Goal: Check status: Check status

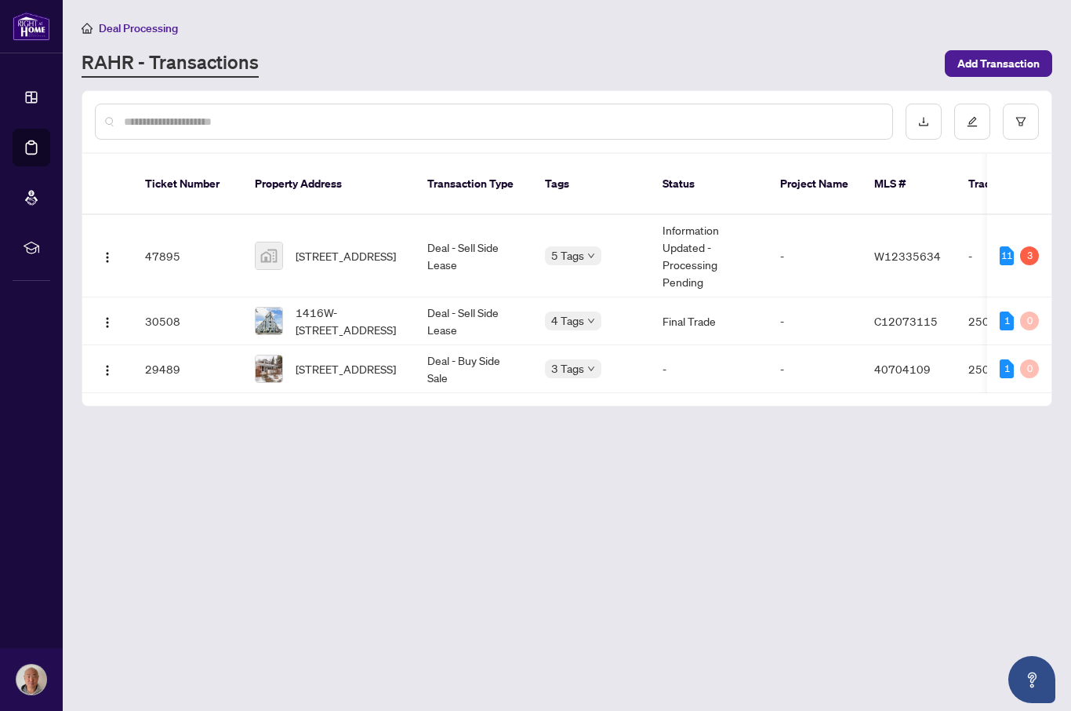
click at [855, 551] on main "Deal Processing [PERSON_NAME] - Transactions Add Transaction Ticket Number Prop…" at bounding box center [567, 355] width 1009 height 711
click at [104, 251] on img "button" at bounding box center [107, 257] width 13 height 13
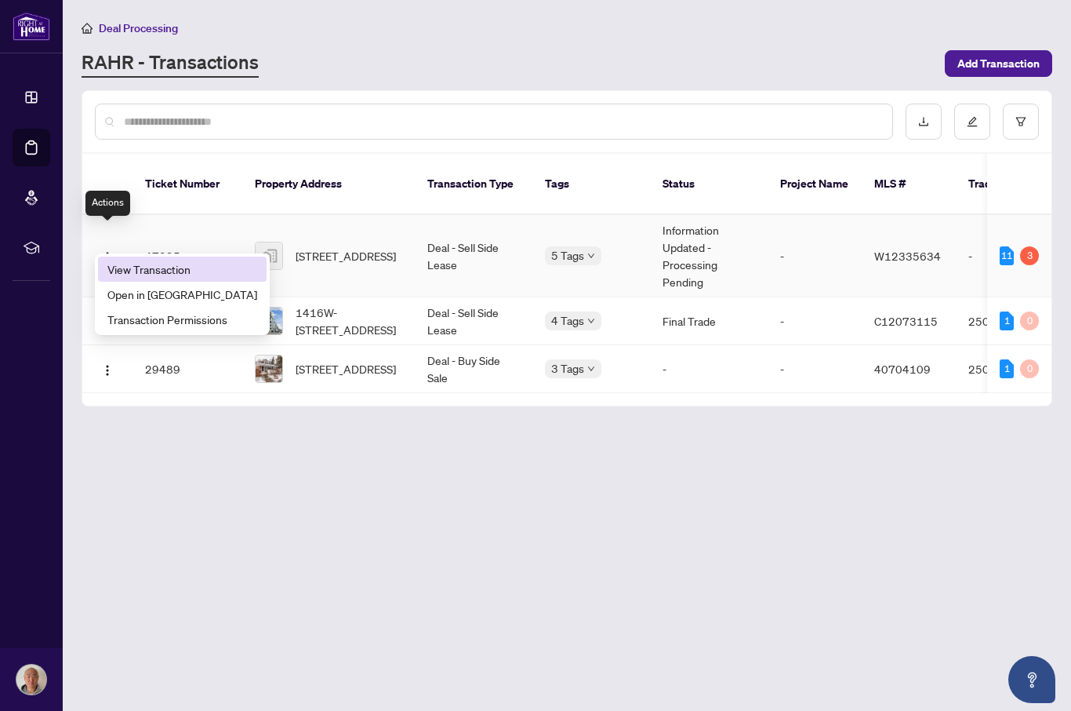
click at [132, 271] on span "View Transaction" at bounding box center [182, 268] width 150 height 17
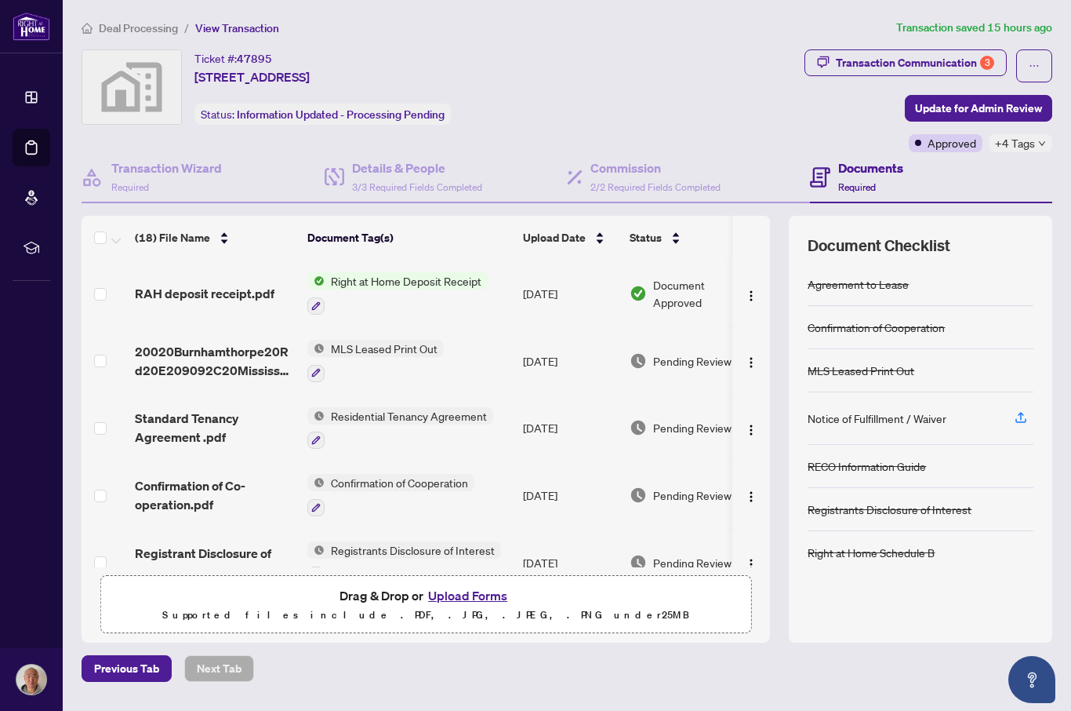
click at [971, 64] on div "Transaction Communication 3" at bounding box center [915, 62] width 158 height 25
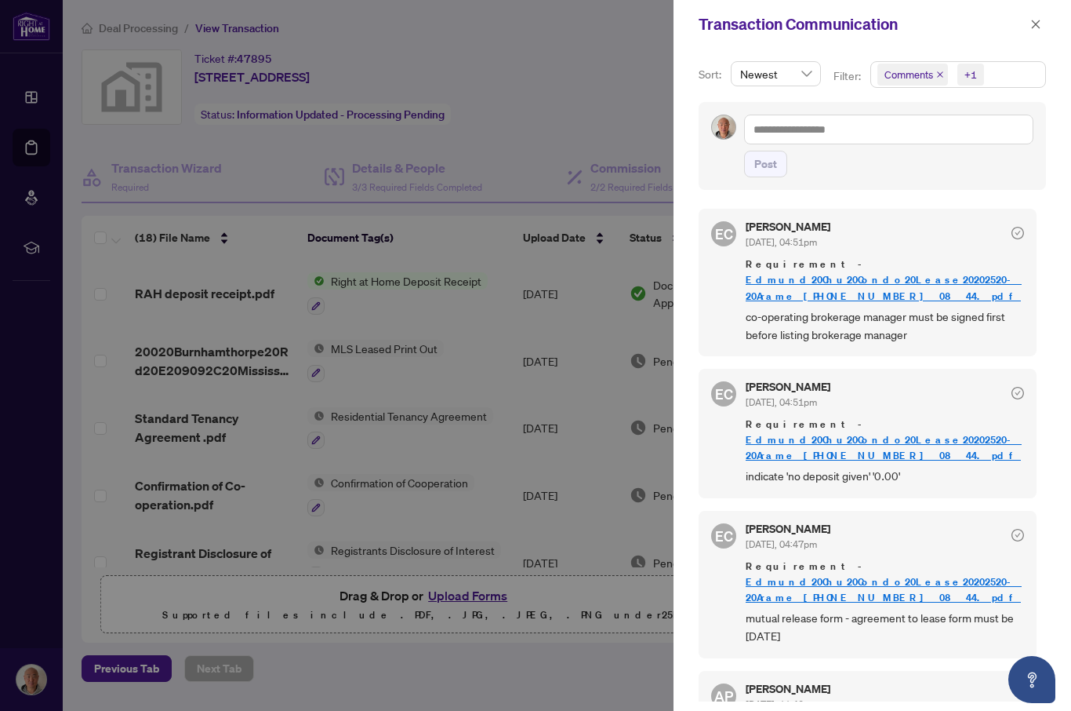
click at [1042, 25] on button "button" at bounding box center [1036, 24] width 20 height 19
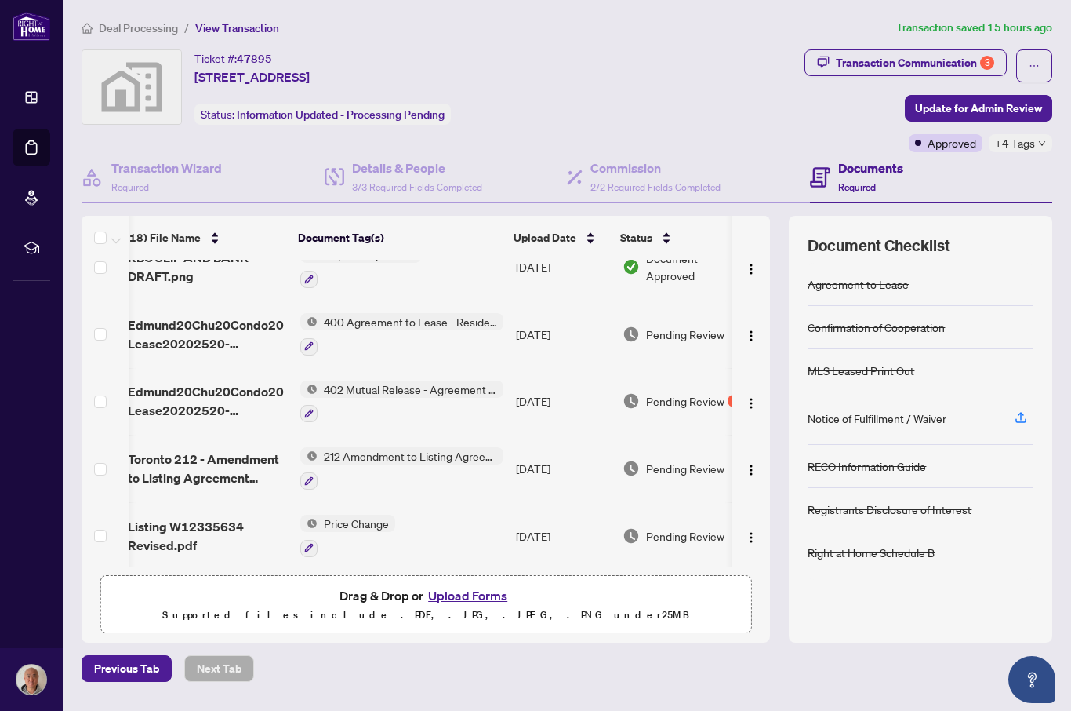
scroll to position [564, 12]
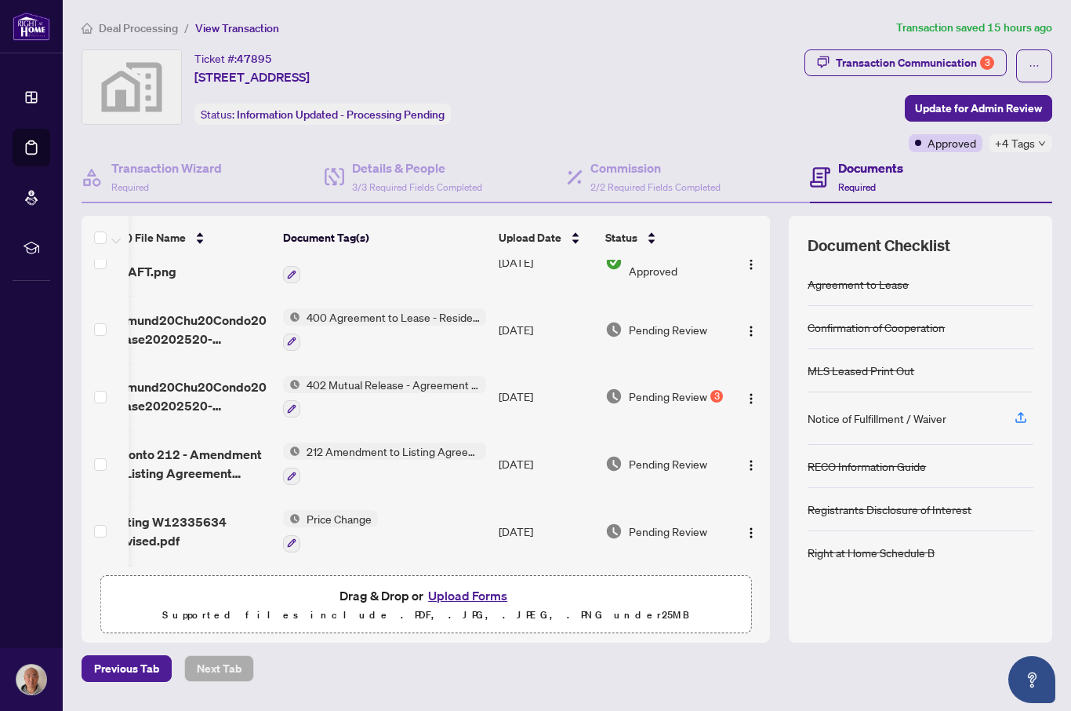
click at [720, 390] on div "3" at bounding box center [717, 396] width 13 height 13
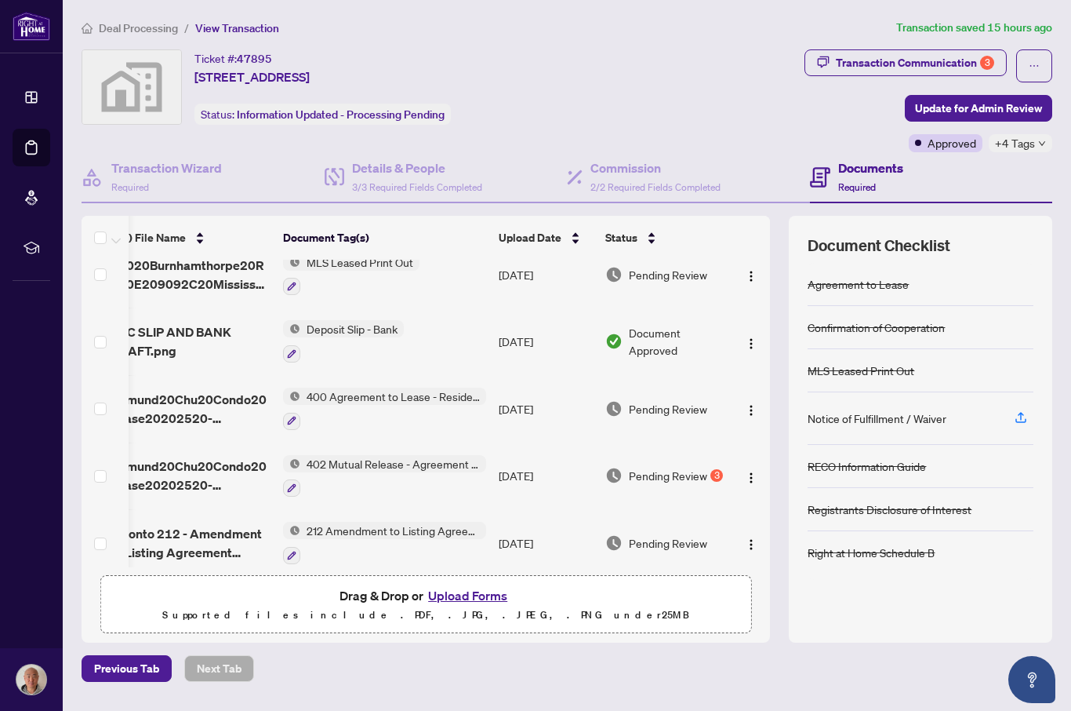
click at [722, 472] on div "Pending Review 3" at bounding box center [665, 475] width 121 height 17
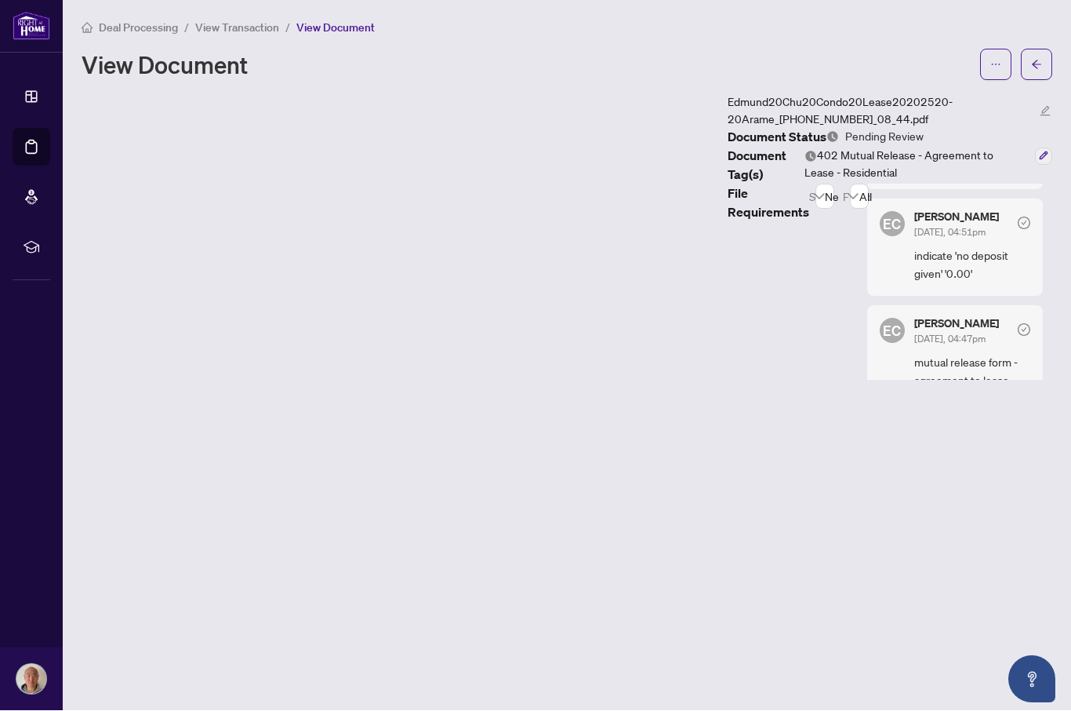
scroll to position [146, 0]
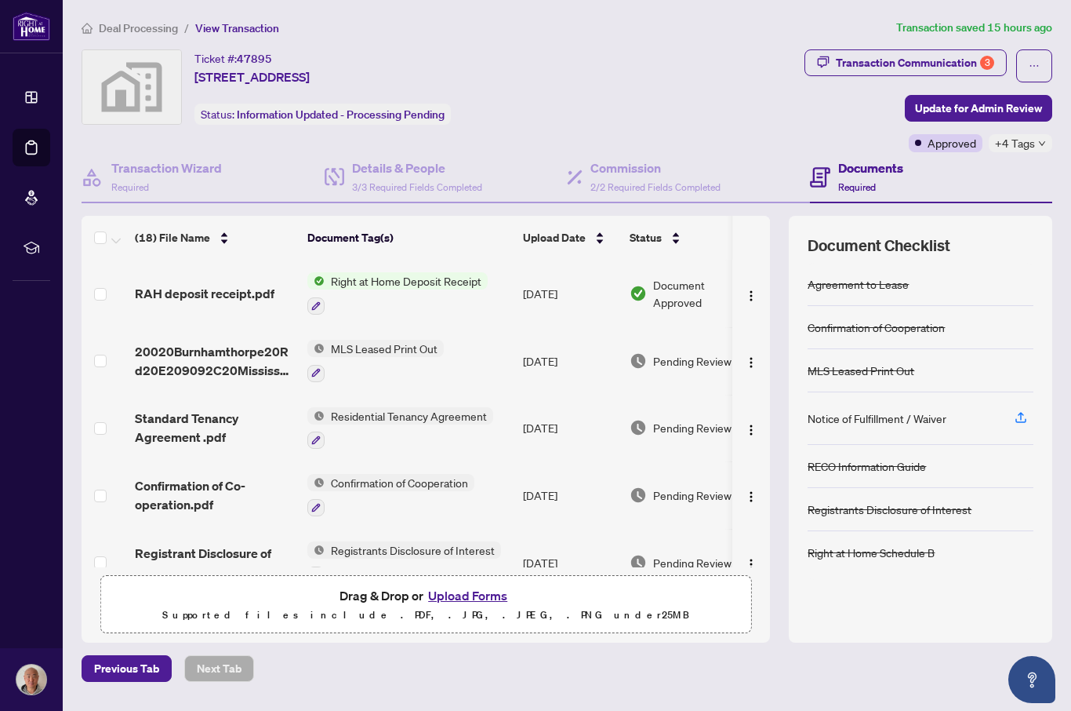
click at [956, 59] on div "Transaction Communication 3" at bounding box center [915, 62] width 158 height 25
